Goal: Task Accomplishment & Management: Manage account settings

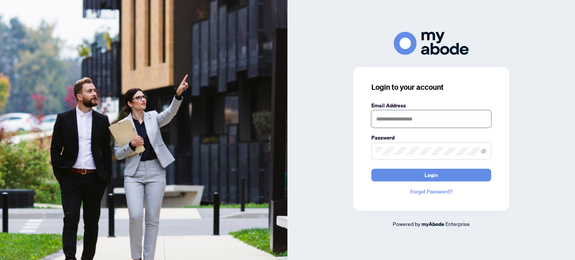
type input "**********"
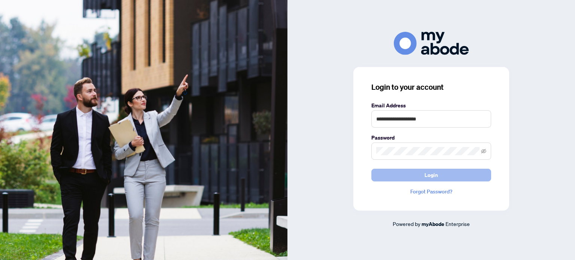
click at [432, 175] on span "Login" at bounding box center [431, 175] width 13 height 12
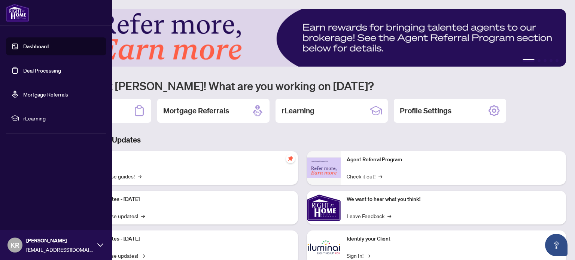
click at [36, 48] on link "Dashboard" at bounding box center [35, 46] width 25 height 7
click at [44, 72] on link "Deal Processing" at bounding box center [42, 70] width 38 height 7
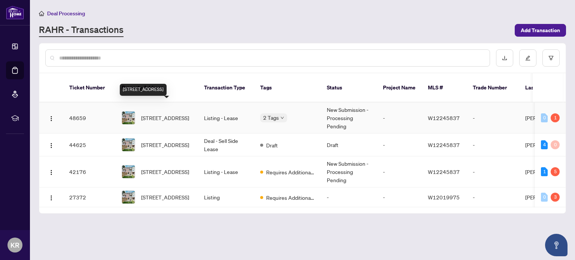
click at [164, 115] on span "[STREET_ADDRESS]" at bounding box center [165, 118] width 48 height 8
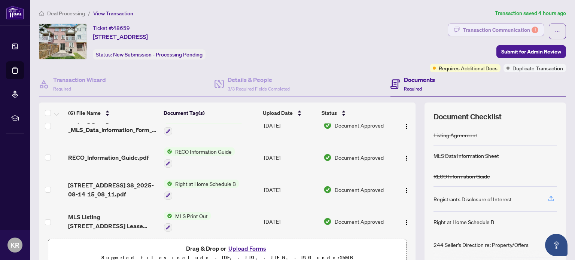
scroll to position [81, 0]
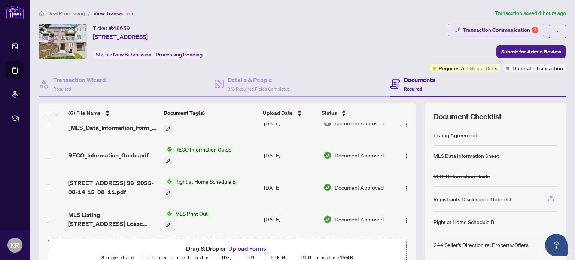
click at [505, 199] on div "Registrants Disclosure of Interest" at bounding box center [473, 199] width 78 height 8
click at [548, 199] on icon "button" at bounding box center [551, 199] width 7 height 7
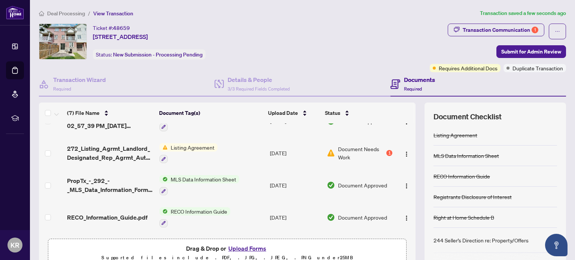
scroll to position [0, 0]
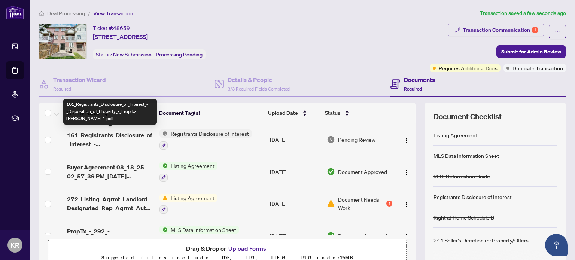
click at [125, 133] on span "161_Registrants_Disclosure_of_Interest_-_Disposition_of_Property_-_PropTx-[PERS…" at bounding box center [110, 140] width 87 height 18
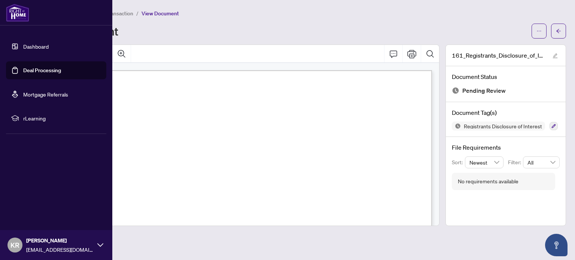
click at [45, 46] on link "Dashboard" at bounding box center [35, 46] width 25 height 7
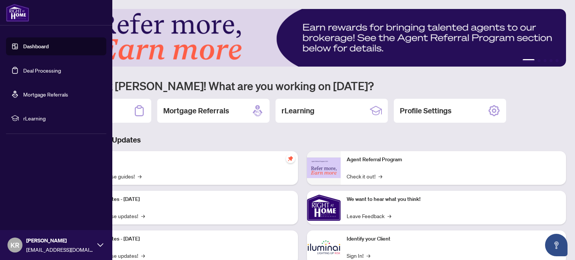
click at [105, 242] on div "KR [PERSON_NAME] [PERSON_NAME][EMAIL_ADDRESS][DOMAIN_NAME]" at bounding box center [56, 245] width 112 height 30
click at [32, 200] on span "Logout" at bounding box center [30, 201] width 17 height 12
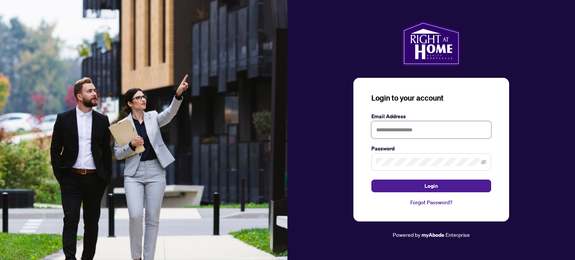
type input "**********"
